Goal: Navigation & Orientation: Find specific page/section

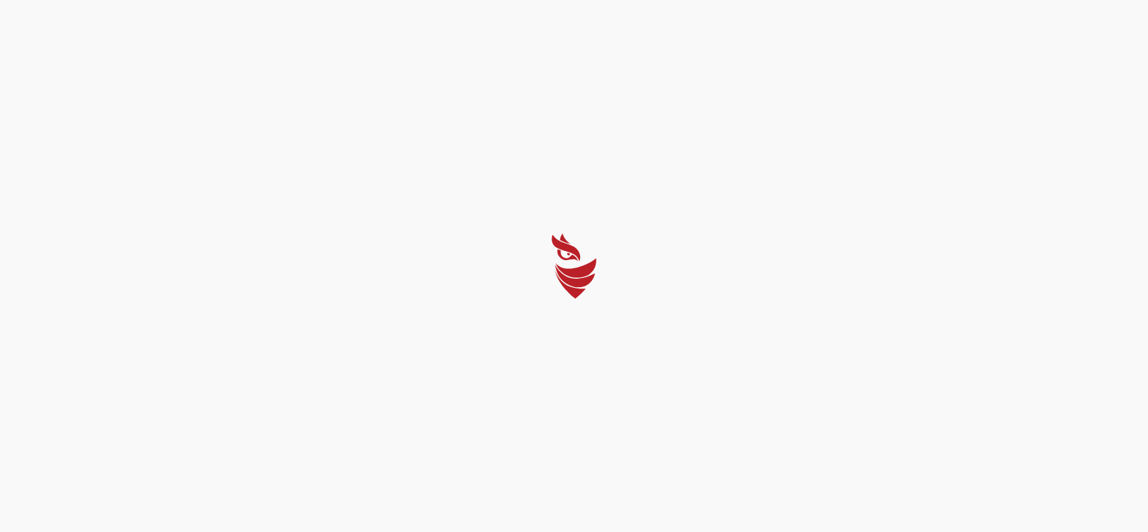
select select "English"
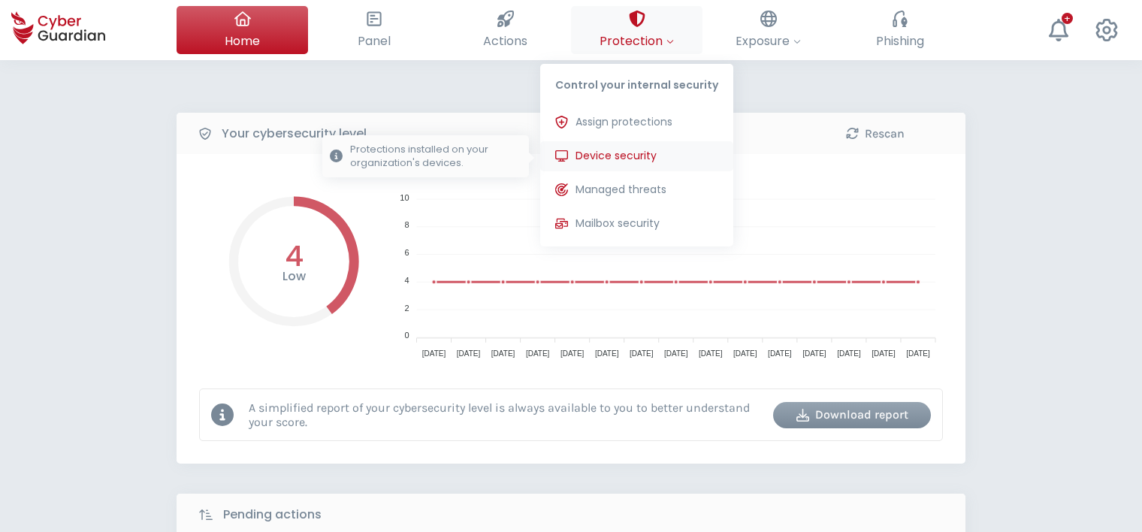
click at [641, 161] on span "Device security" at bounding box center [615, 156] width 81 height 16
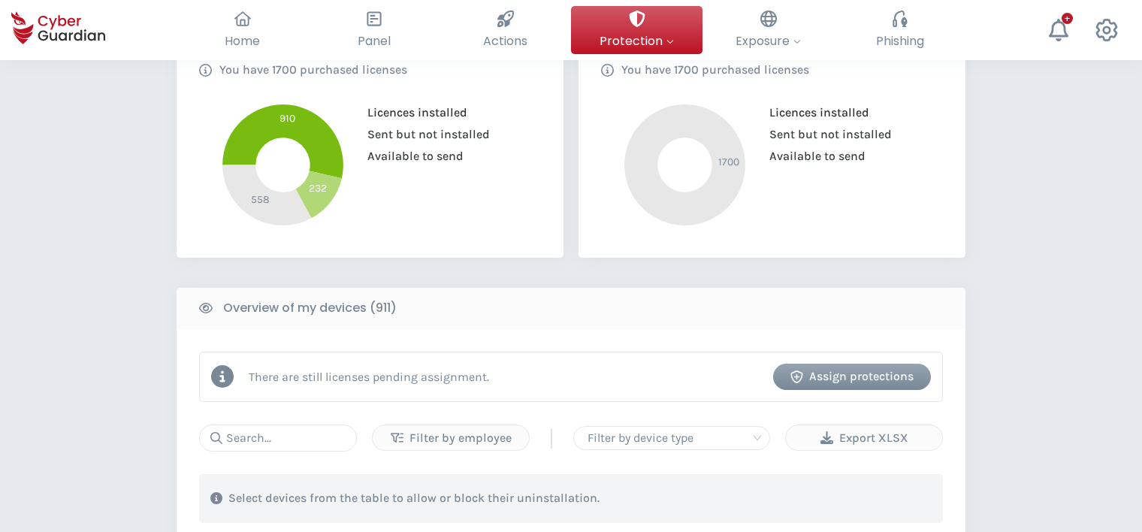
scroll to position [374, 0]
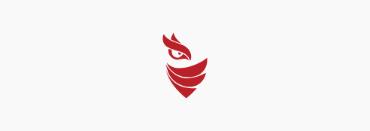
select select "English"
